Goal: Information Seeking & Learning: Learn about a topic

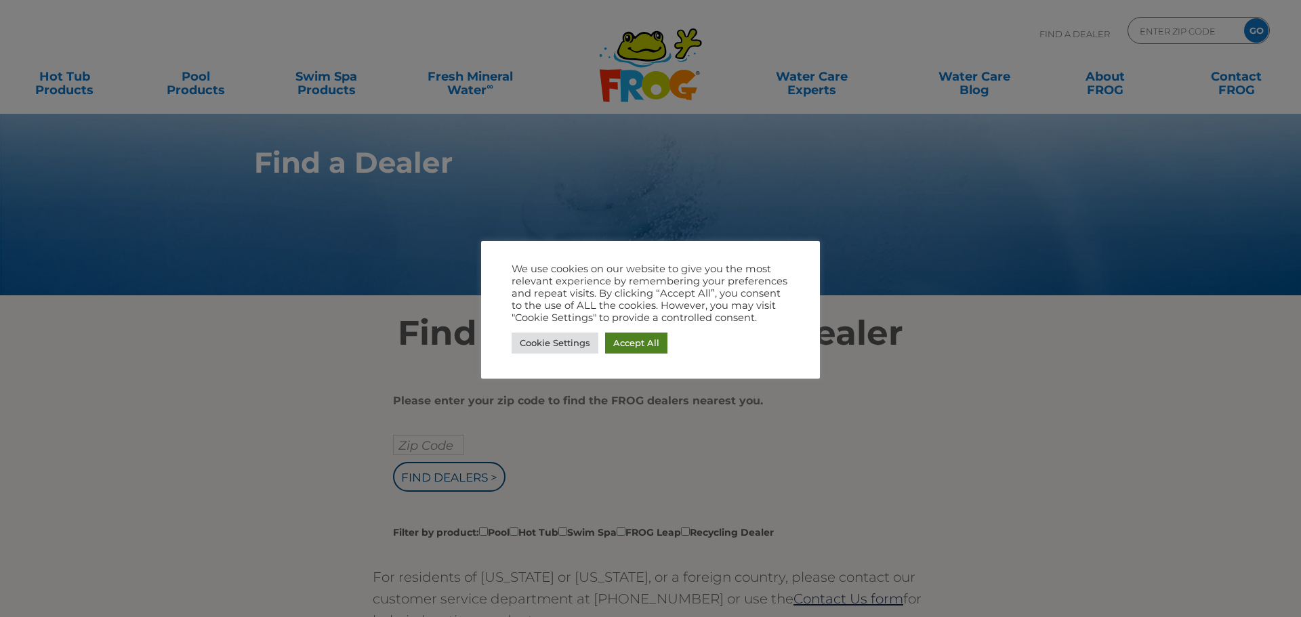
click at [642, 348] on link "Accept All" at bounding box center [636, 343] width 62 height 21
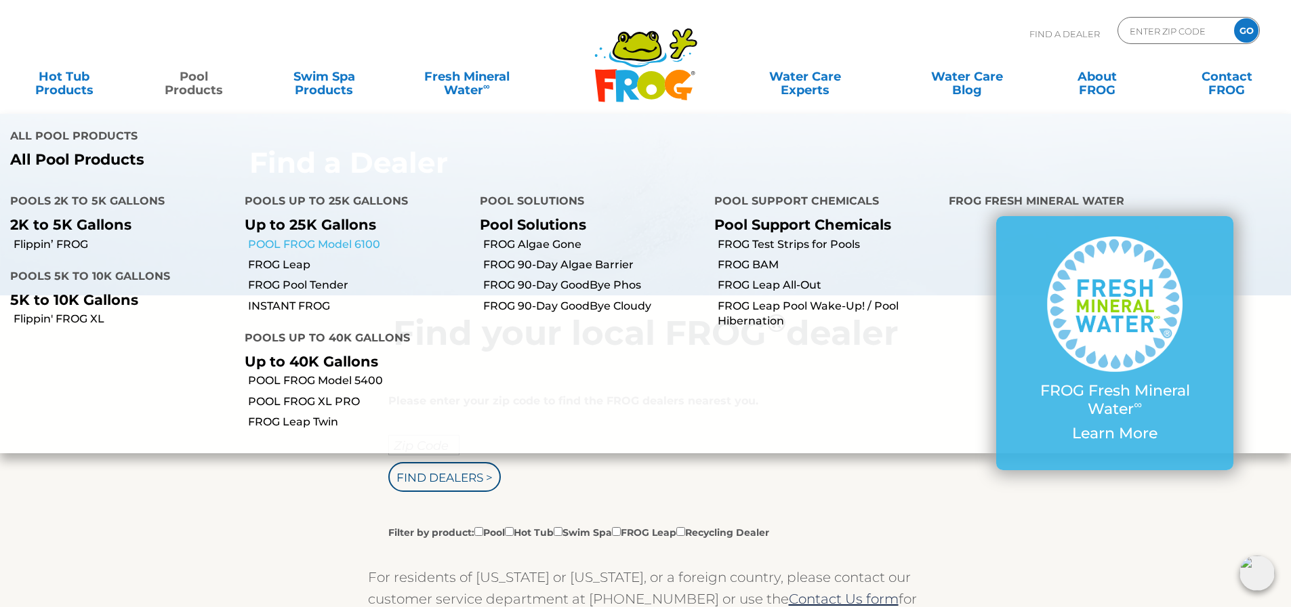
click at [293, 237] on link "POOL FROG Model 6100" at bounding box center [358, 244] width 221 height 15
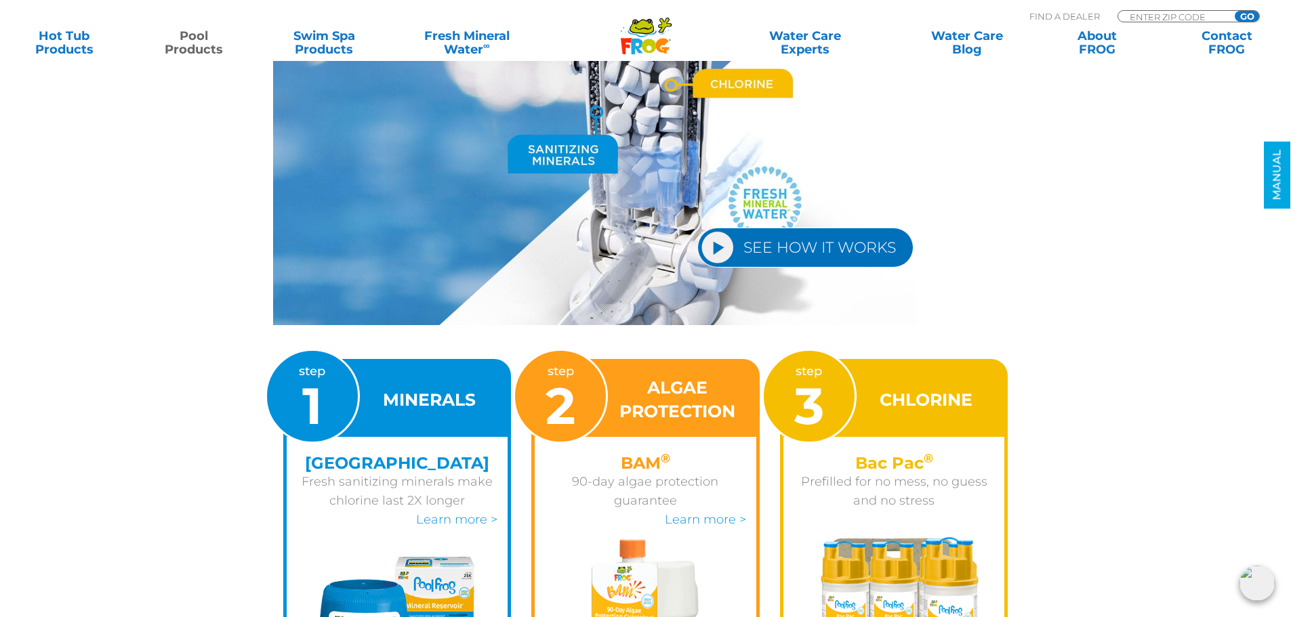
scroll to position [1626, 0]
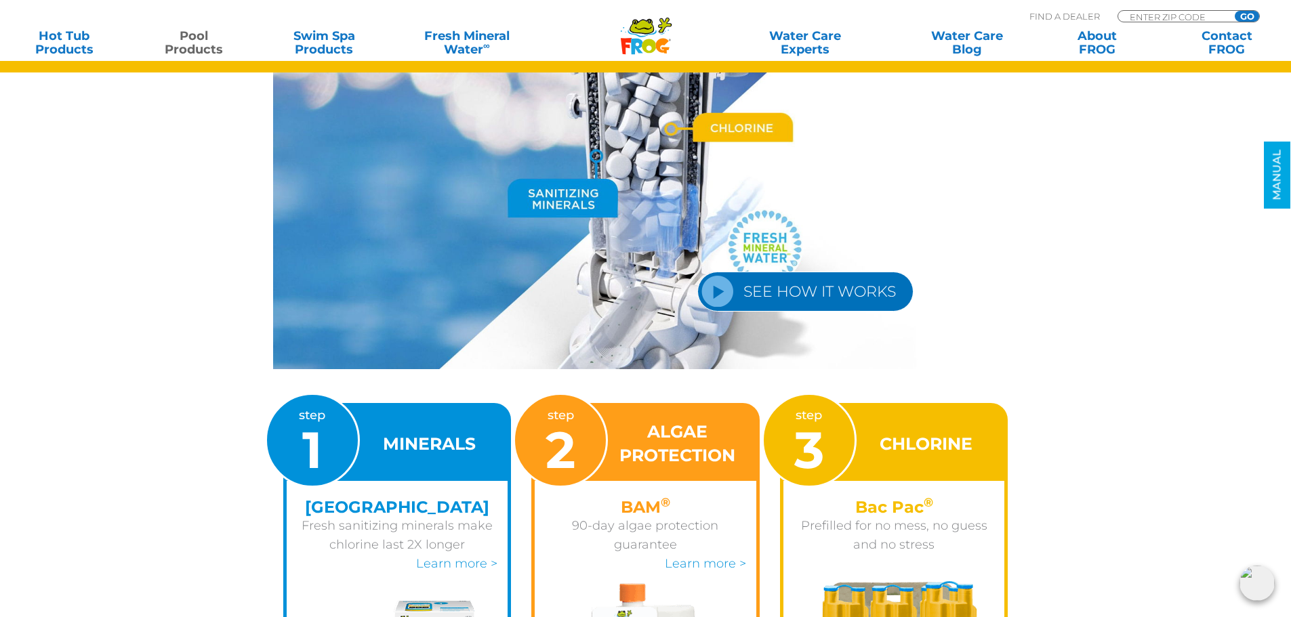
click at [766, 289] on link "SEE HOW IT WORKS" at bounding box center [805, 292] width 216 height 40
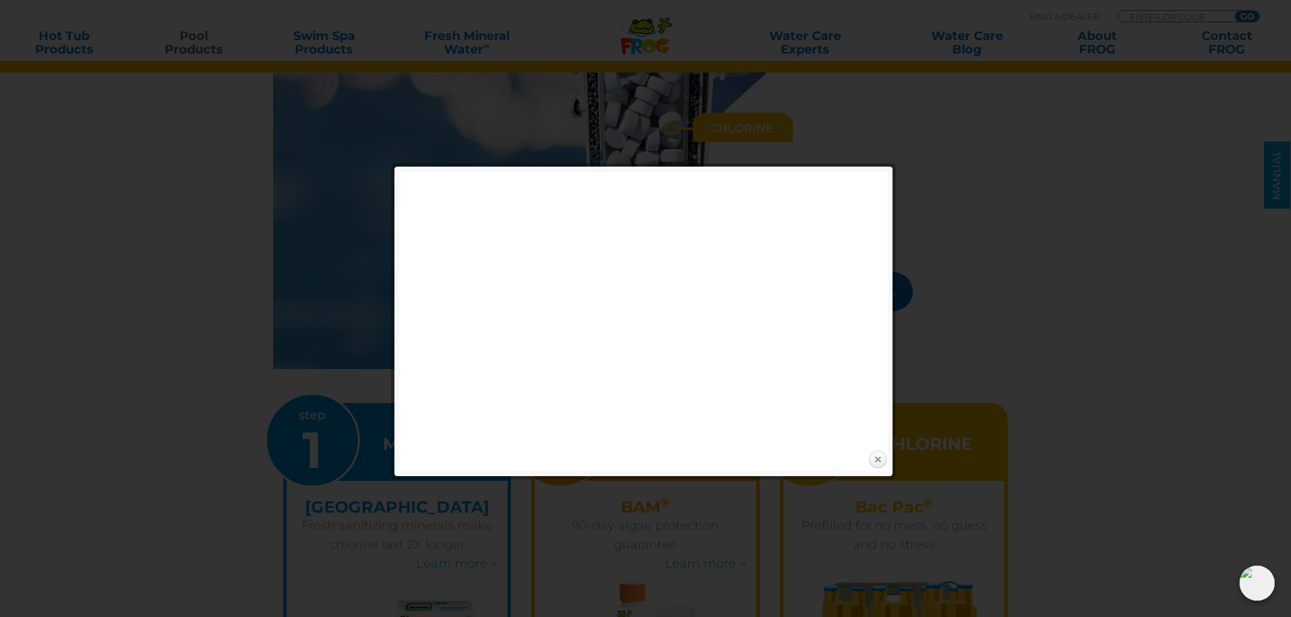
click at [872, 458] on link "Close" at bounding box center [877, 460] width 20 height 20
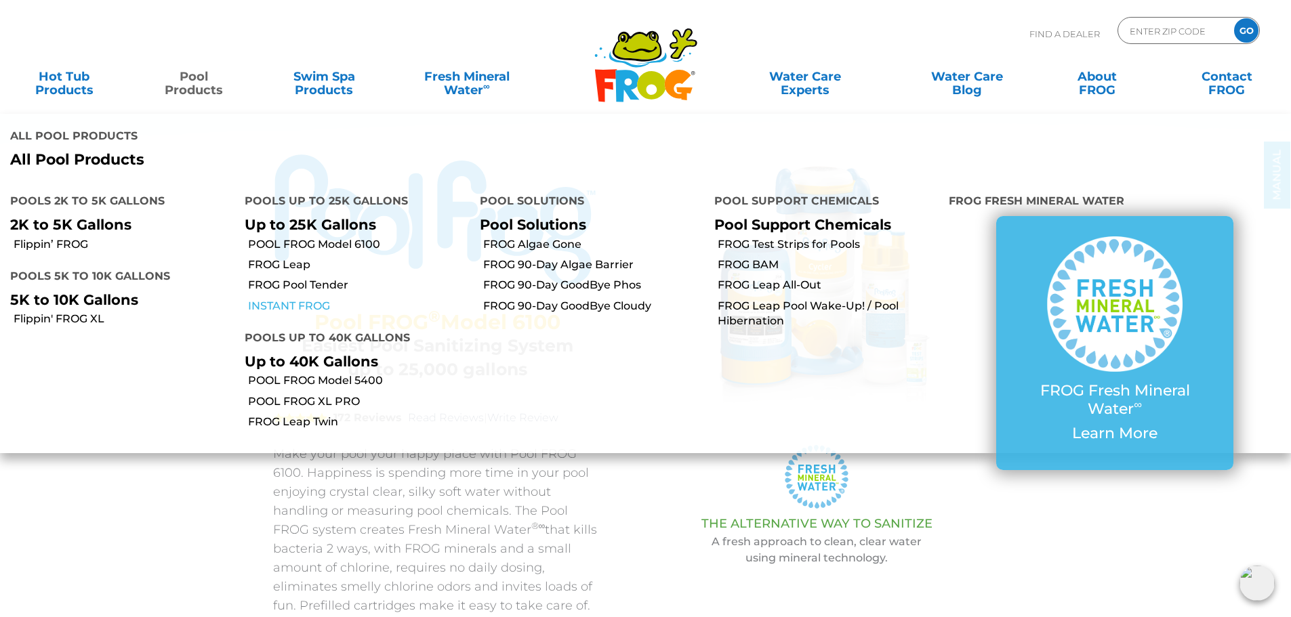
click at [293, 299] on link "INSTANT FROG" at bounding box center [358, 306] width 221 height 15
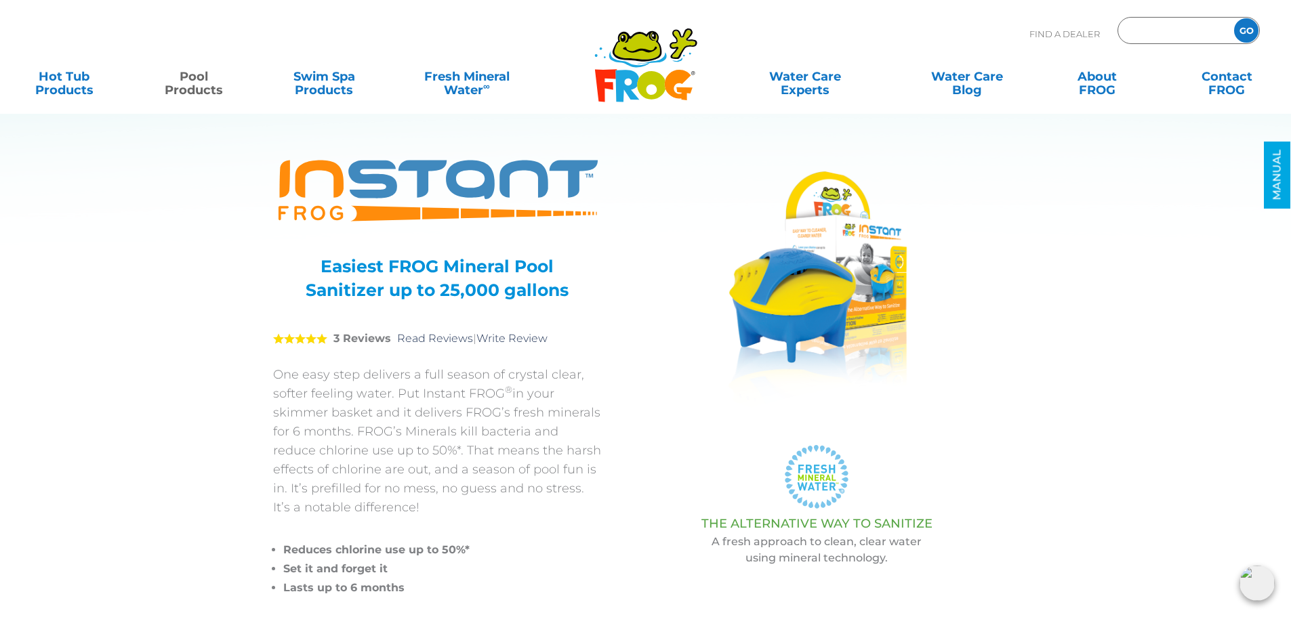
click at [1144, 35] on input "Zip Code Form" at bounding box center [1173, 31] width 91 height 20
type input "62034"
click at [1242, 28] on input "GO" at bounding box center [1246, 30] width 24 height 24
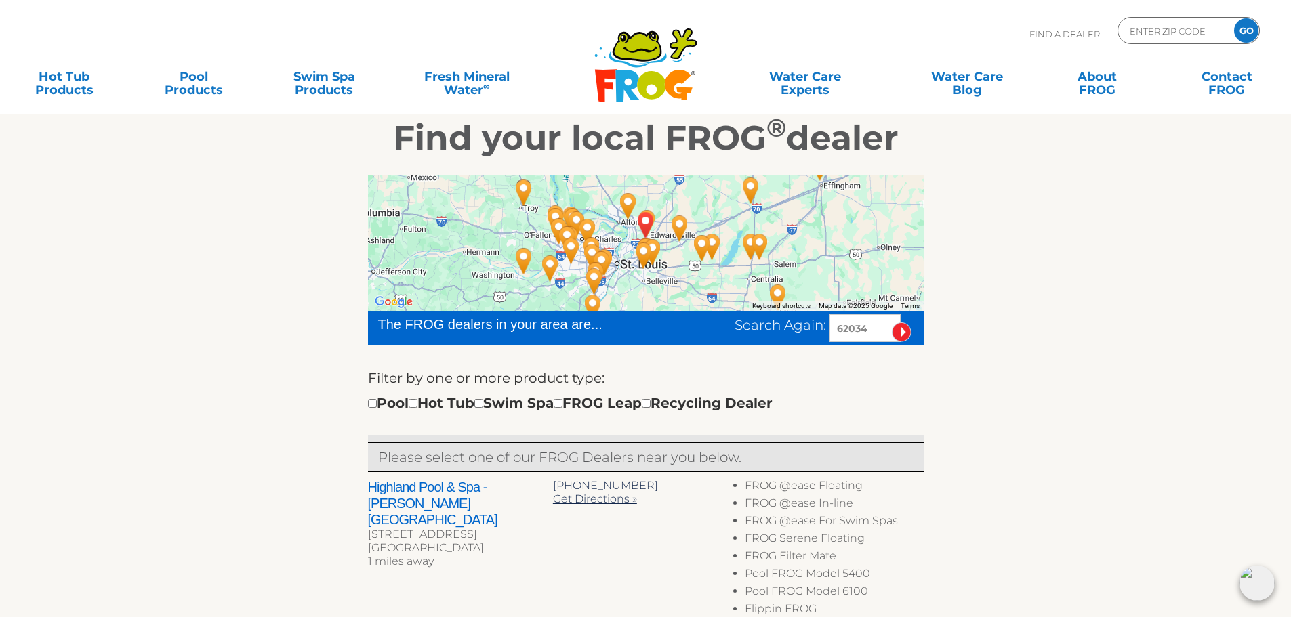
scroll to position [270, 0]
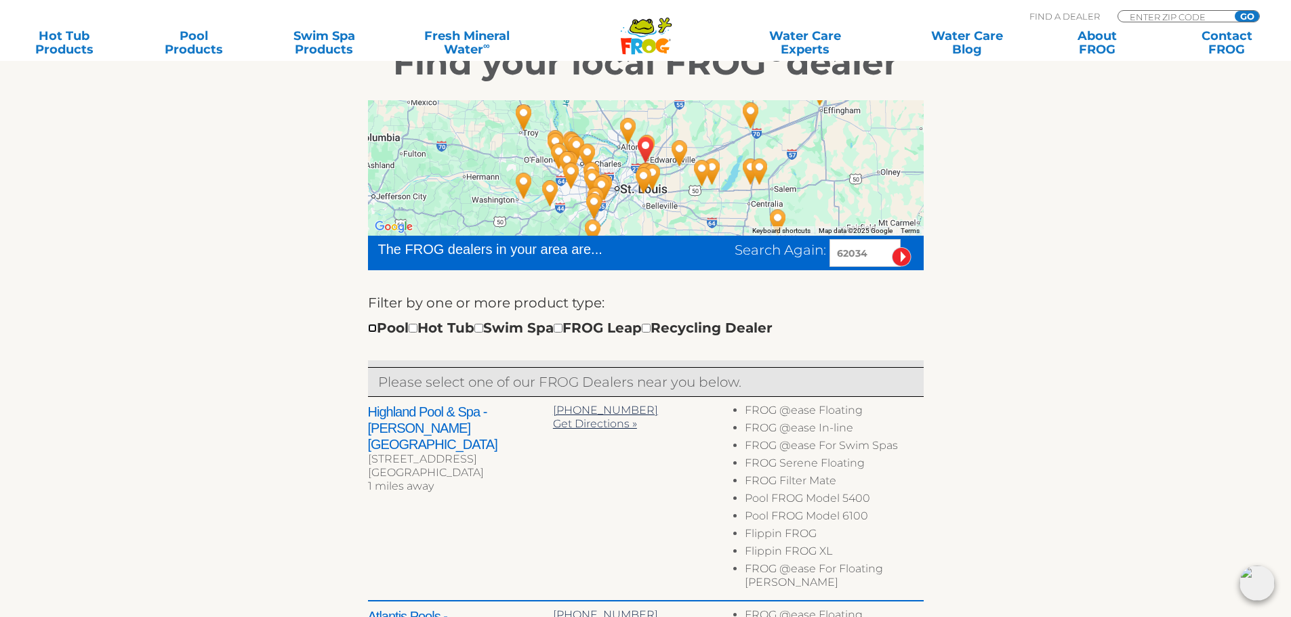
click at [371, 329] on input "checkbox" at bounding box center [372, 328] width 9 height 9
checkbox input "true"
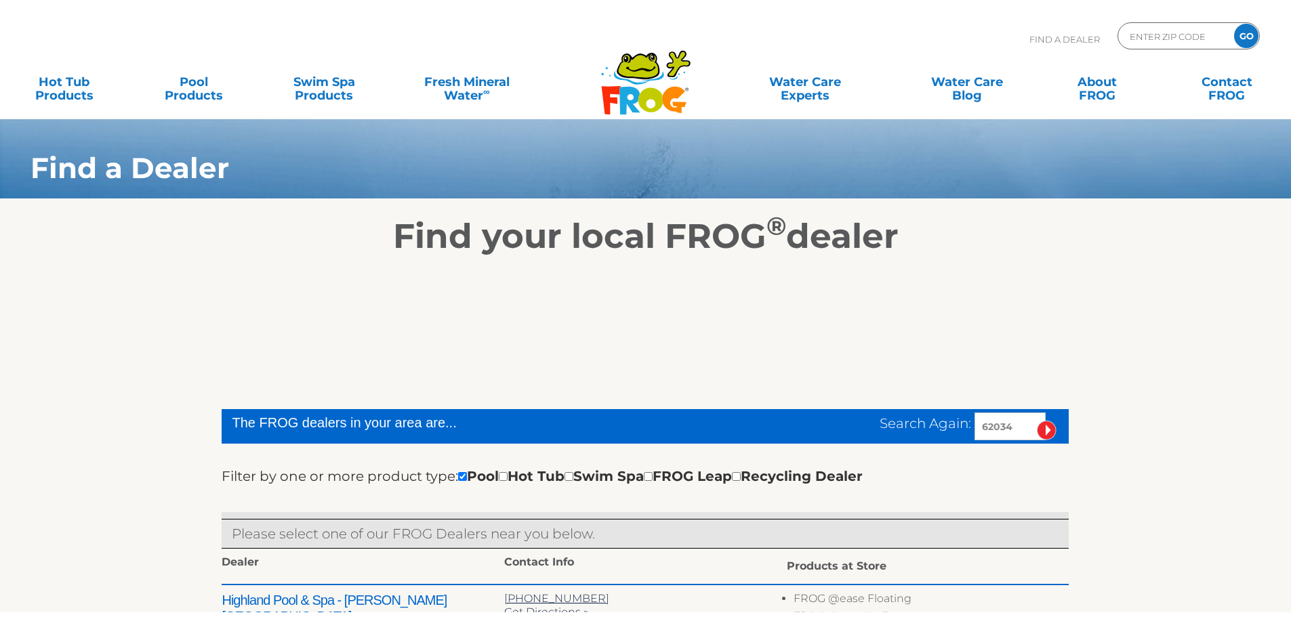
scroll to position [371, 0]
